Goal: Find specific page/section: Find specific page/section

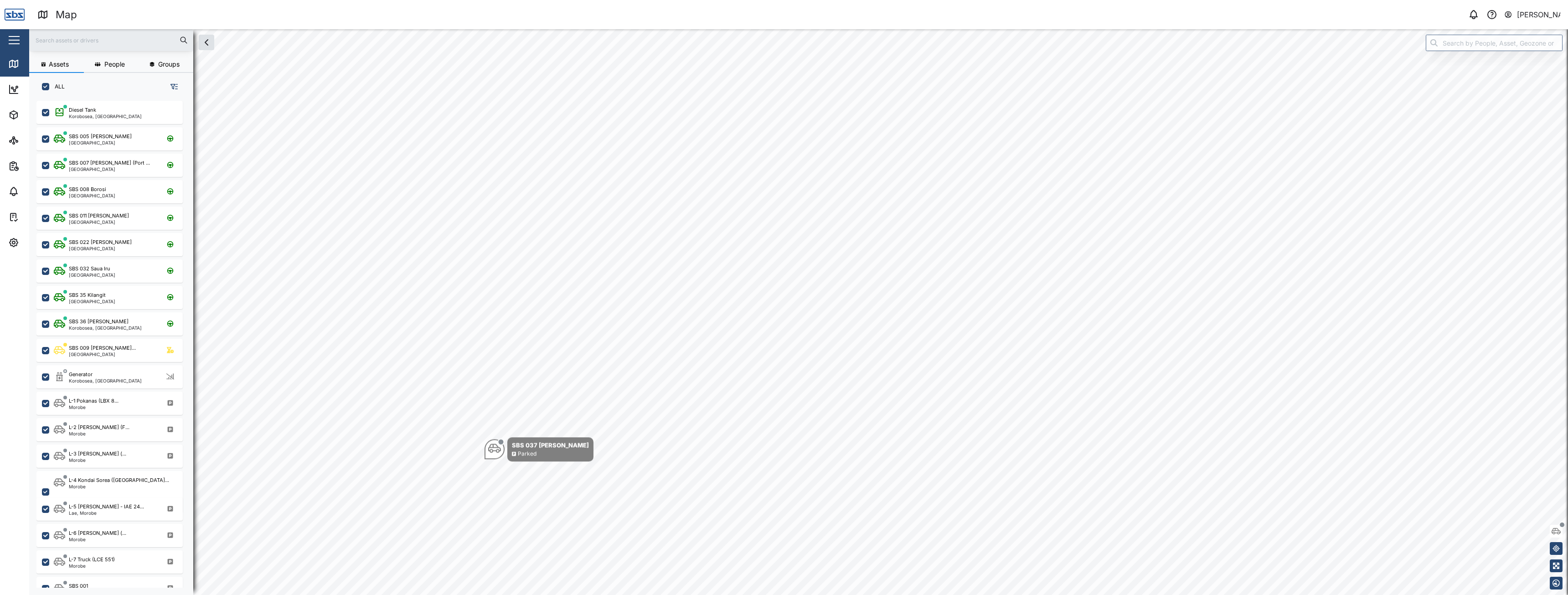
click at [91, 45] on input "text" at bounding box center [111, 40] width 153 height 14
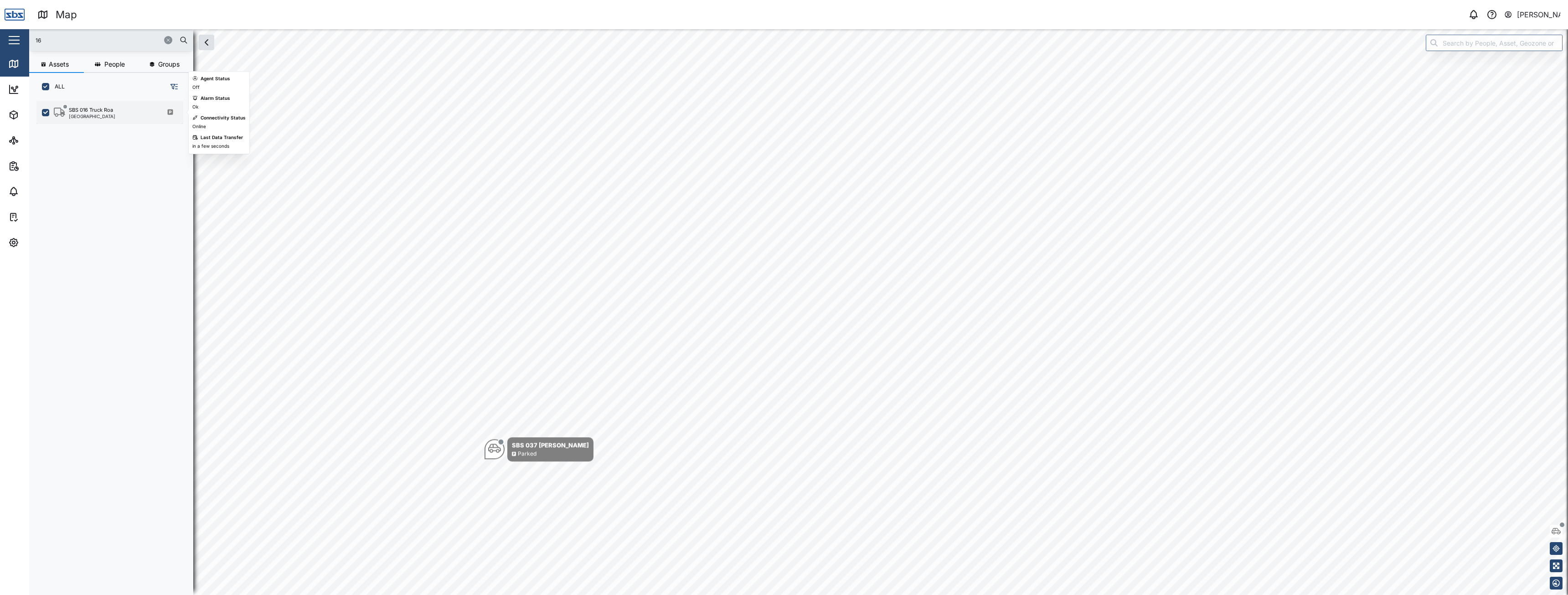
type input "16"
click at [96, 105] on div "SBS 016 Truck Roa [GEOGRAPHIC_DATA]" at bounding box center [110, 112] width 146 height 23
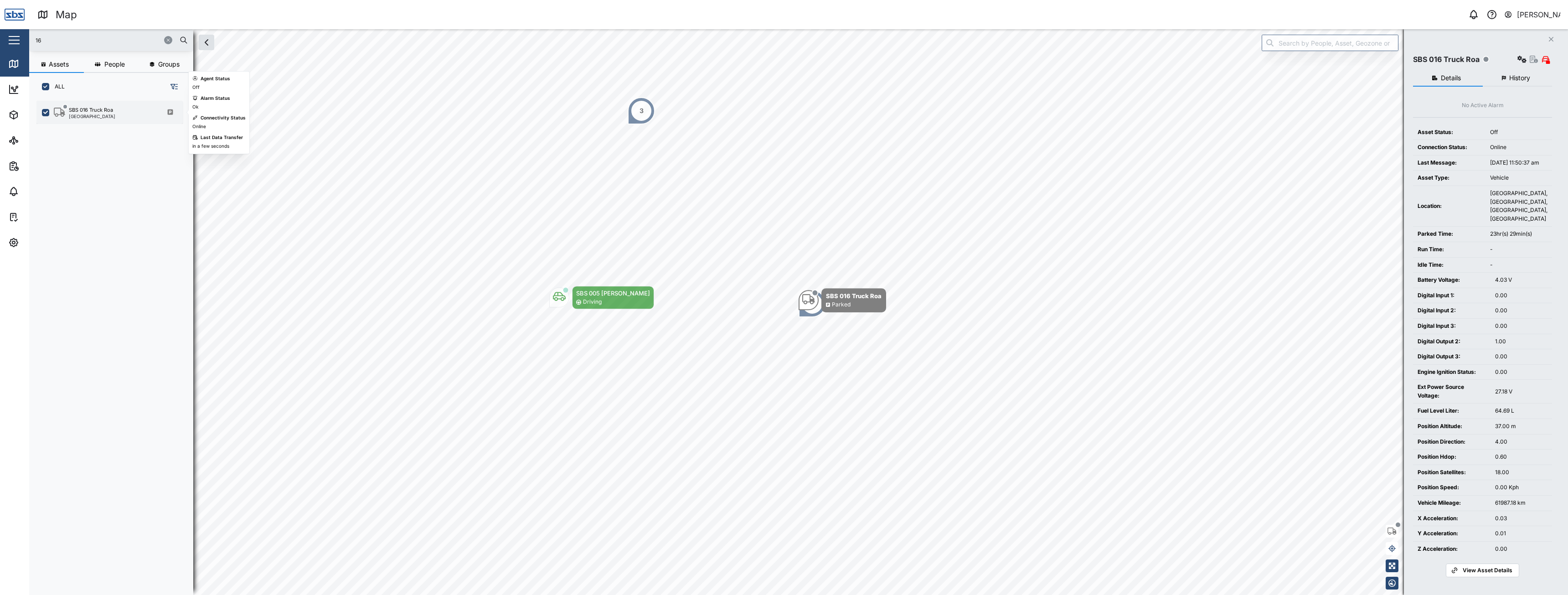
click at [121, 114] on div "SBS 016 Truck Roa [GEOGRAPHIC_DATA]" at bounding box center [115, 112] width 123 height 12
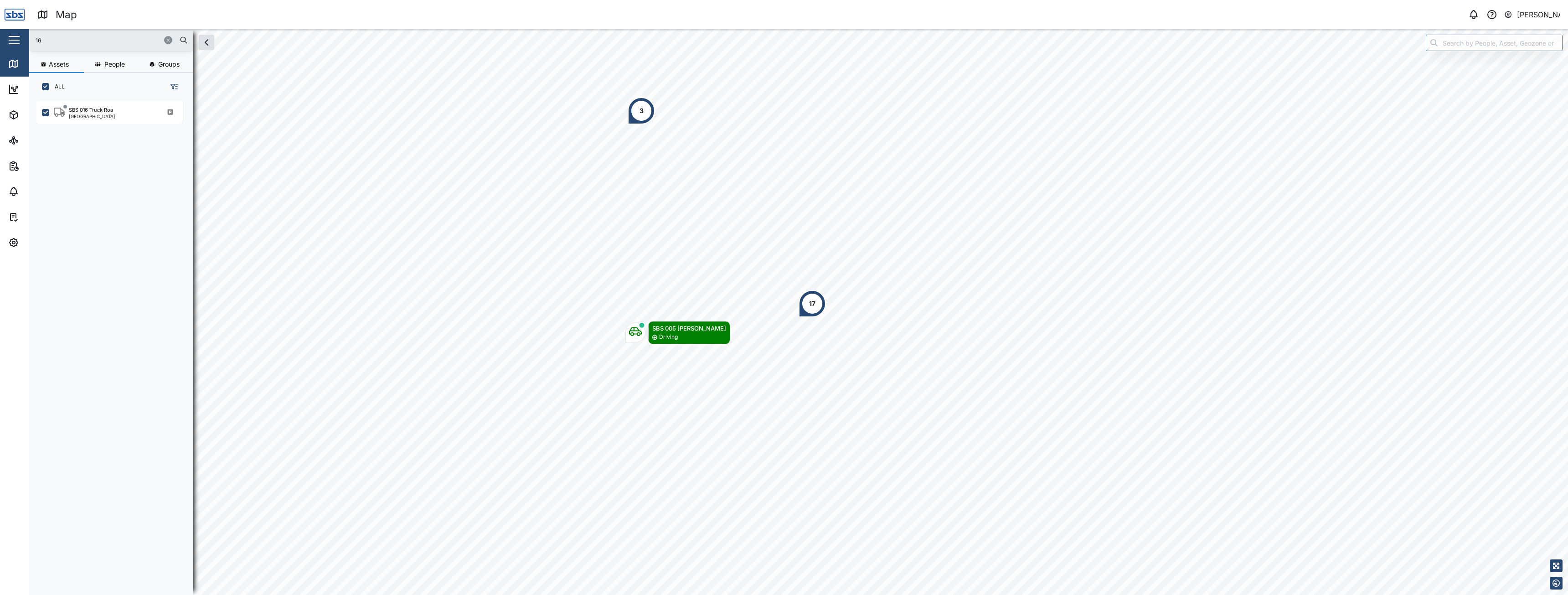
click at [166, 39] on icon "button" at bounding box center [168, 40] width 5 height 5
